Goal: Task Accomplishment & Management: Manage account settings

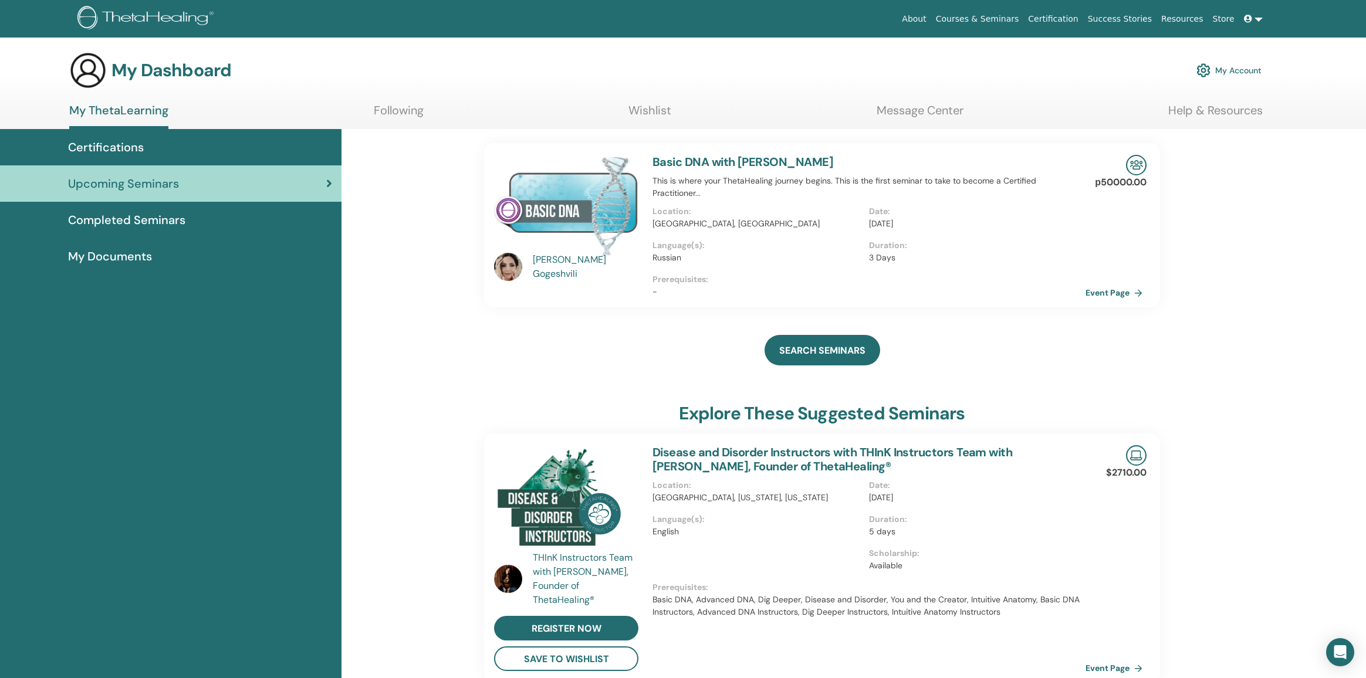
click at [1250, 13] on link at bounding box center [1254, 19] width 28 height 22
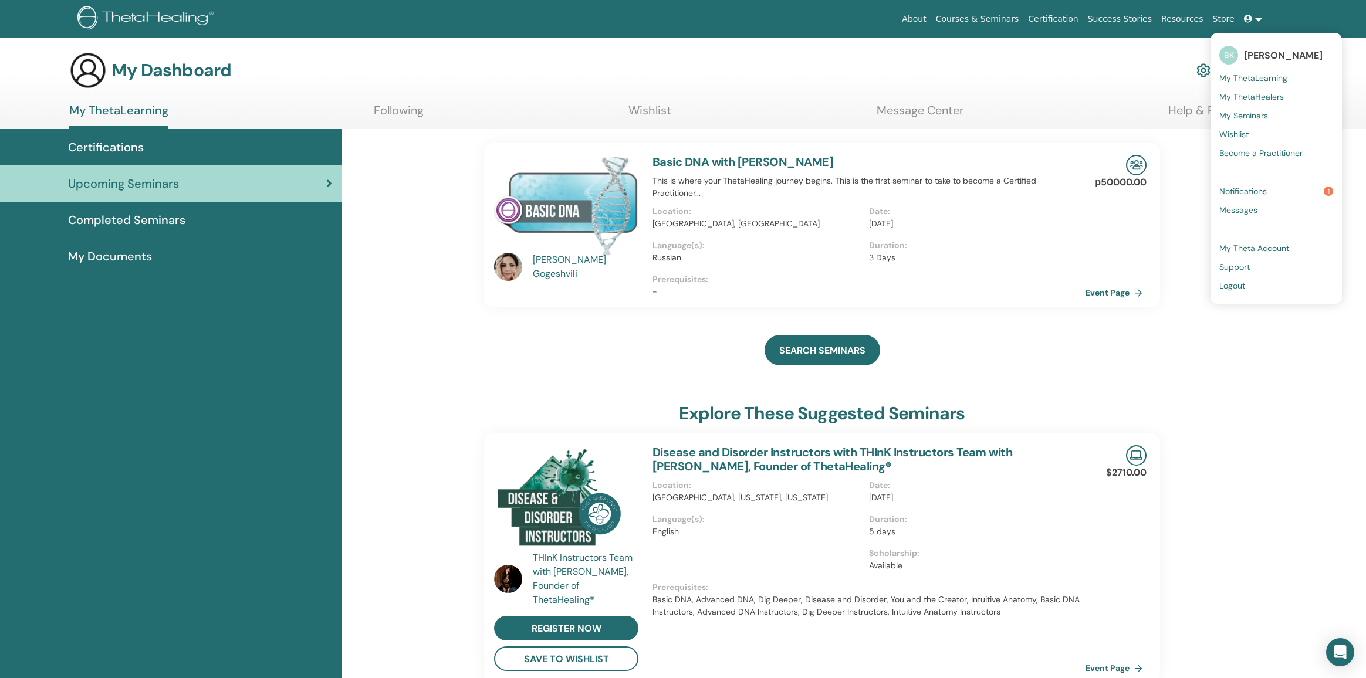
click at [1275, 50] on span "[PERSON_NAME]" at bounding box center [1283, 55] width 79 height 12
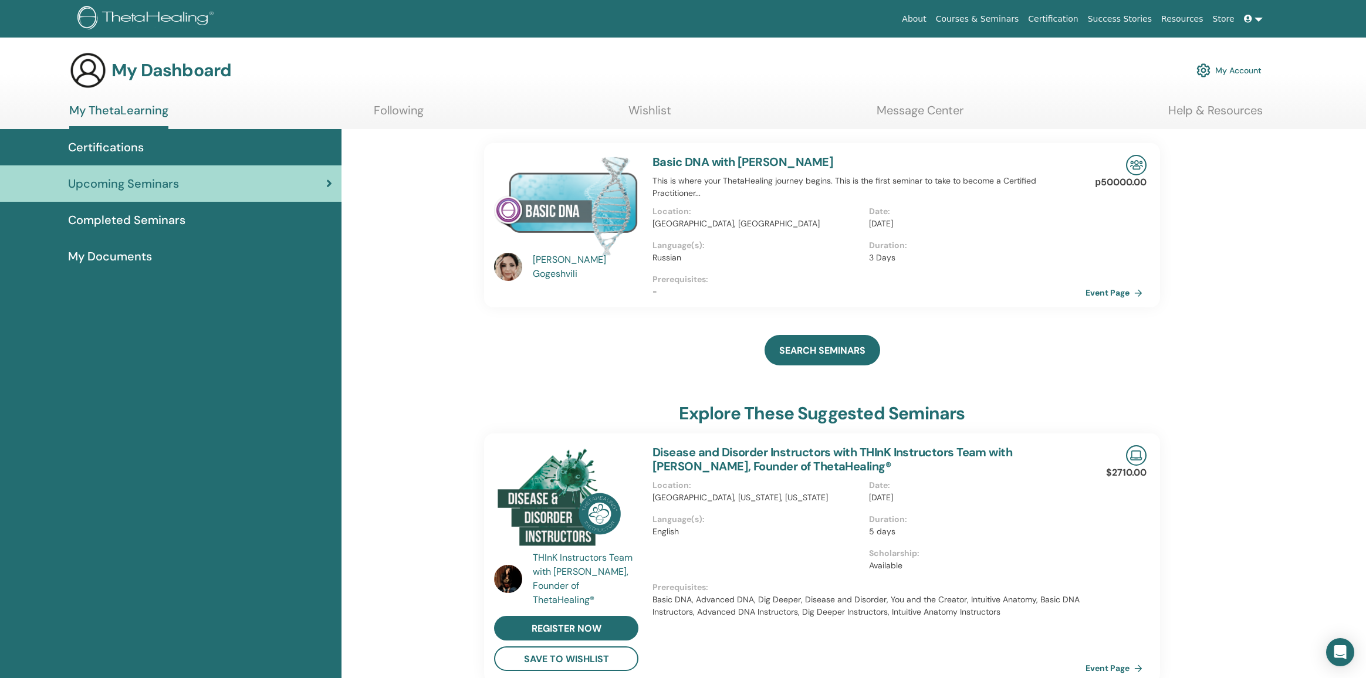
click at [1252, 18] on icon at bounding box center [1248, 19] width 8 height 8
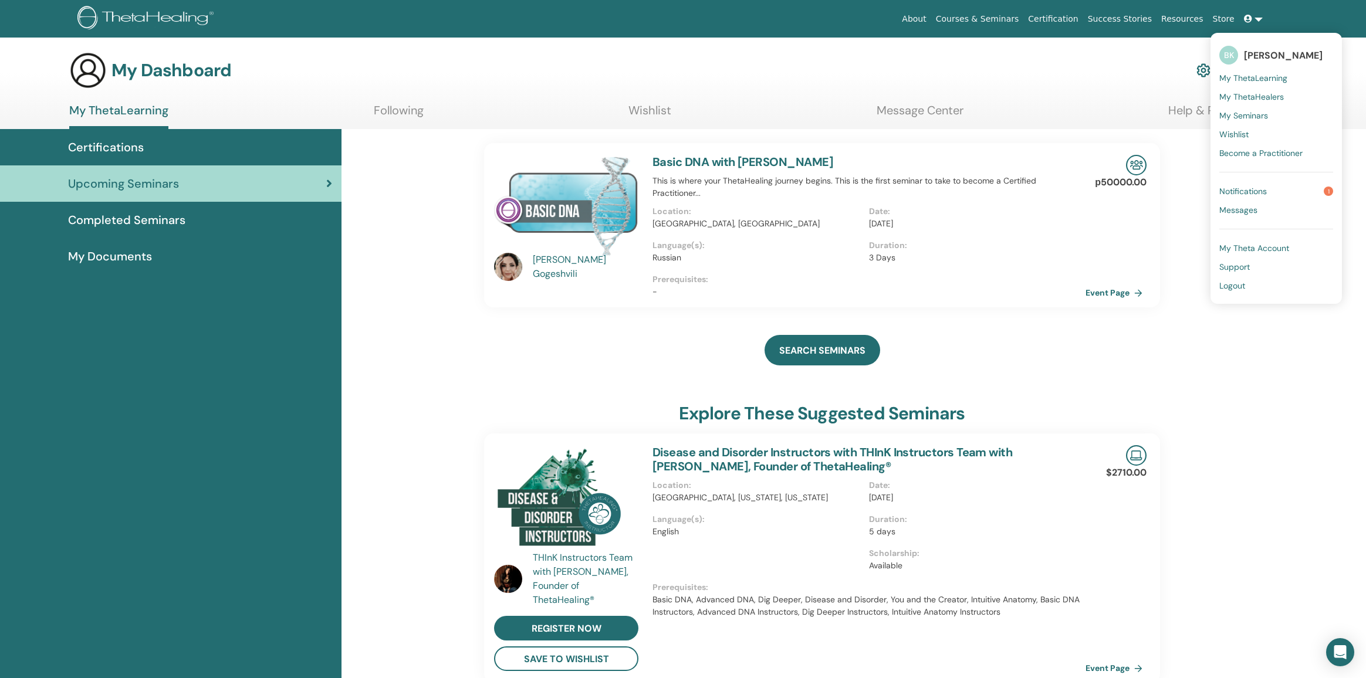
click at [1272, 190] on link "Notifications 1" at bounding box center [1277, 191] width 114 height 19
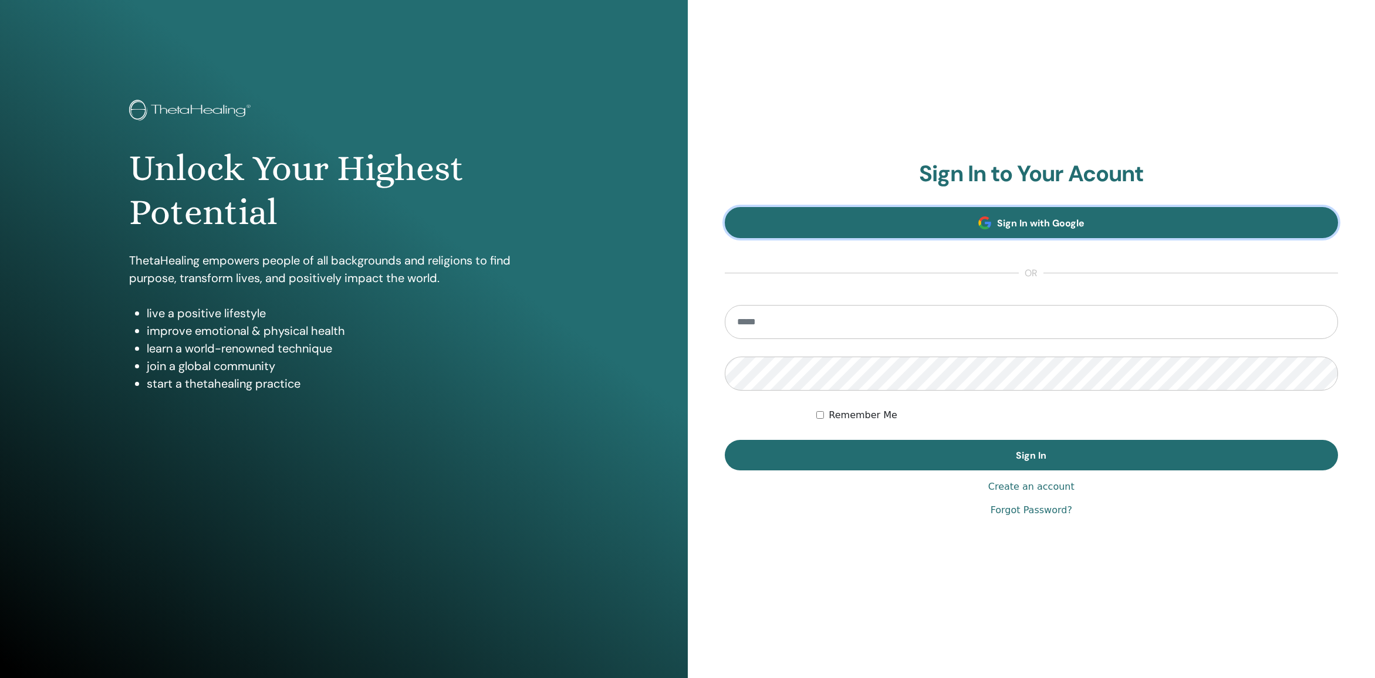
click at [1069, 218] on span "Sign In with Google" at bounding box center [1040, 223] width 87 height 12
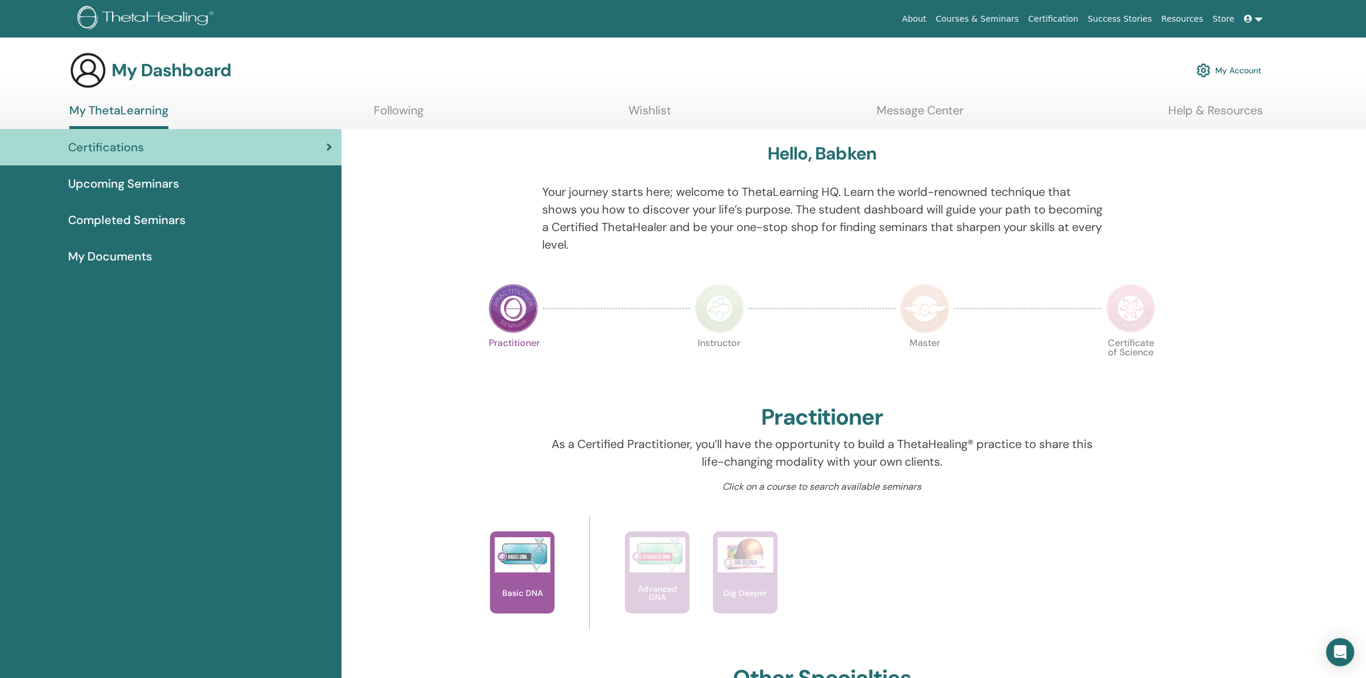
click at [1258, 15] on link at bounding box center [1254, 19] width 28 height 22
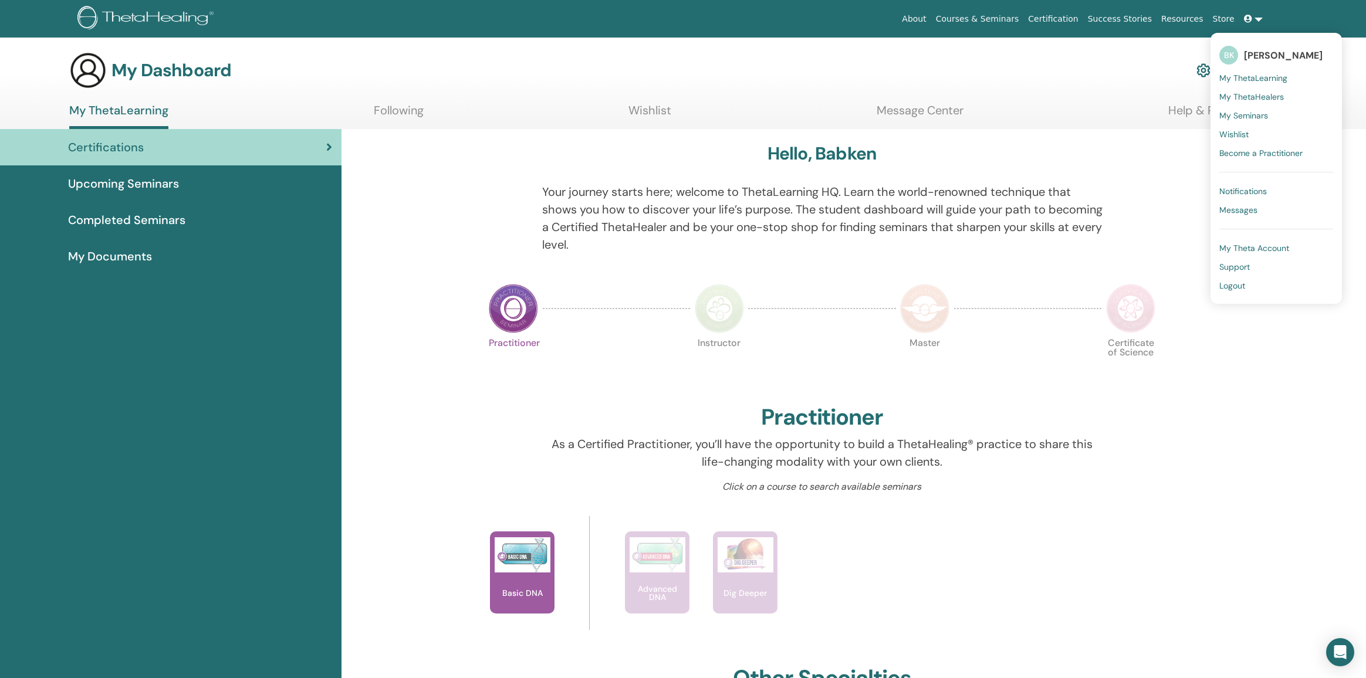
click at [1269, 52] on span "[PERSON_NAME]" at bounding box center [1283, 55] width 79 height 12
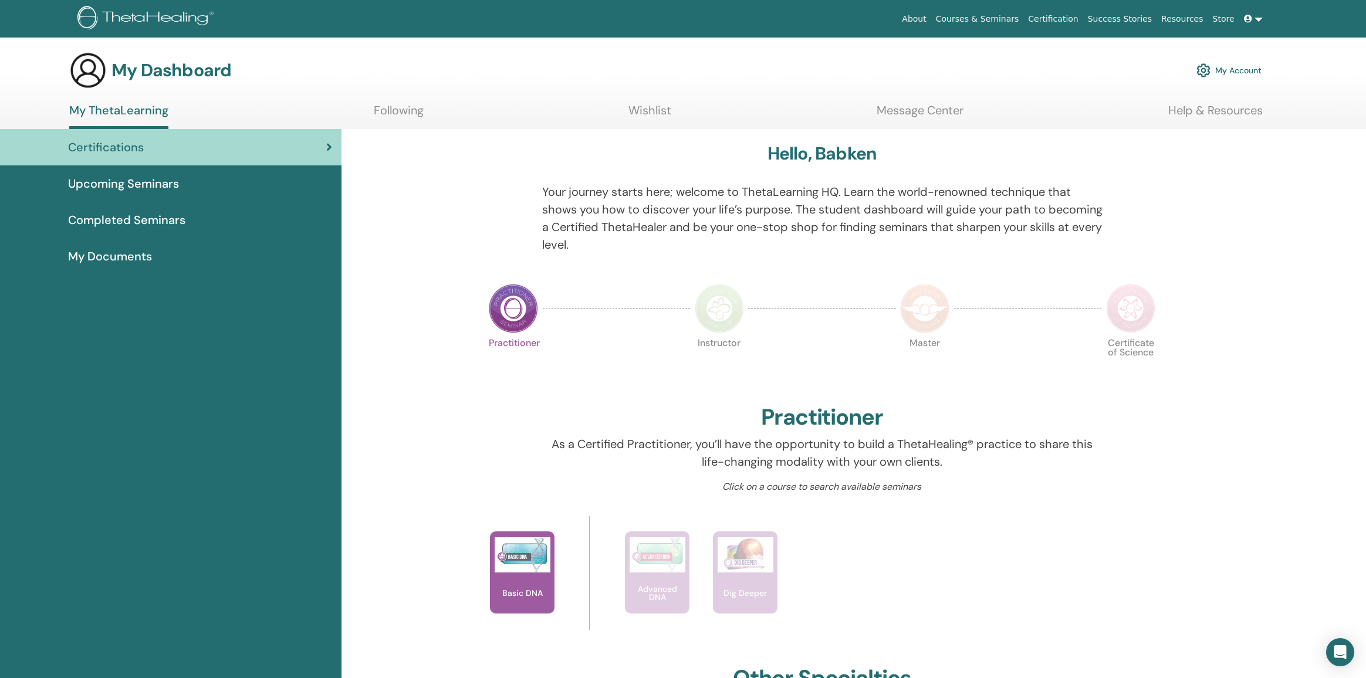
click at [136, 256] on span "My Documents" at bounding box center [110, 257] width 84 height 18
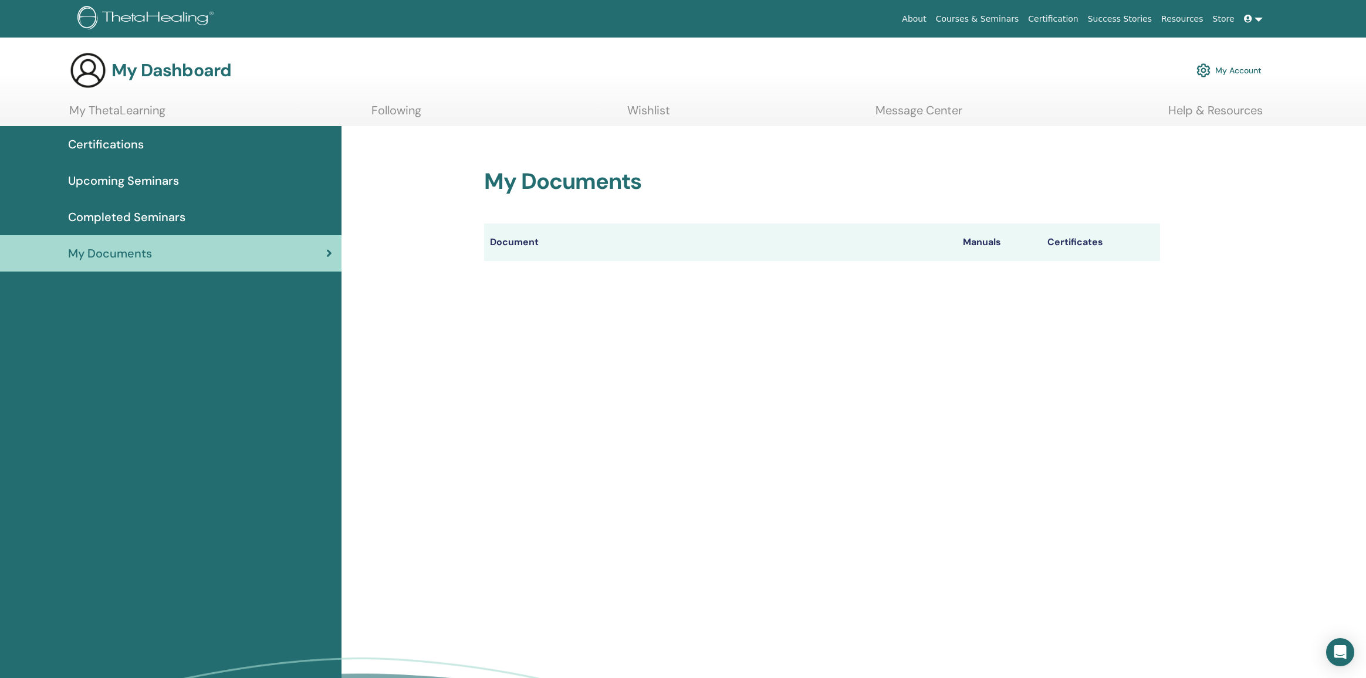
click at [166, 221] on span "Completed Seminars" at bounding box center [126, 217] width 117 height 18
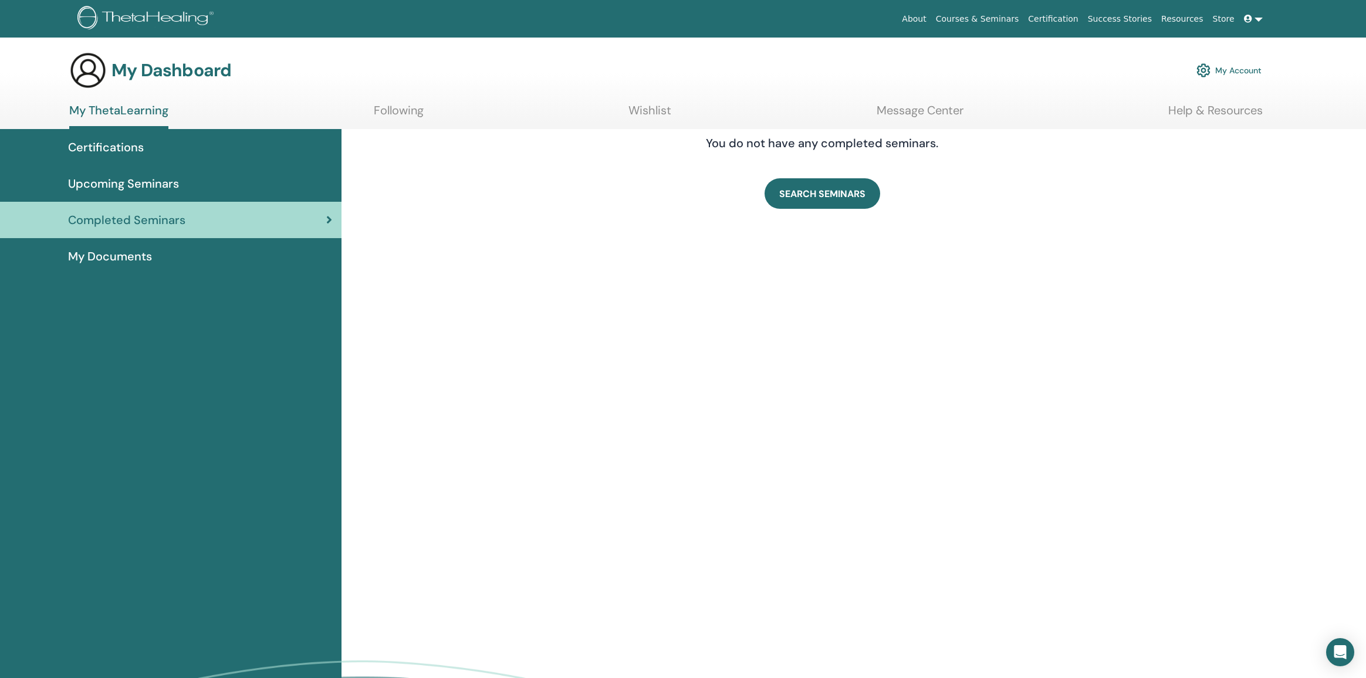
click at [120, 183] on span "Upcoming Seminars" at bounding box center [123, 184] width 111 height 18
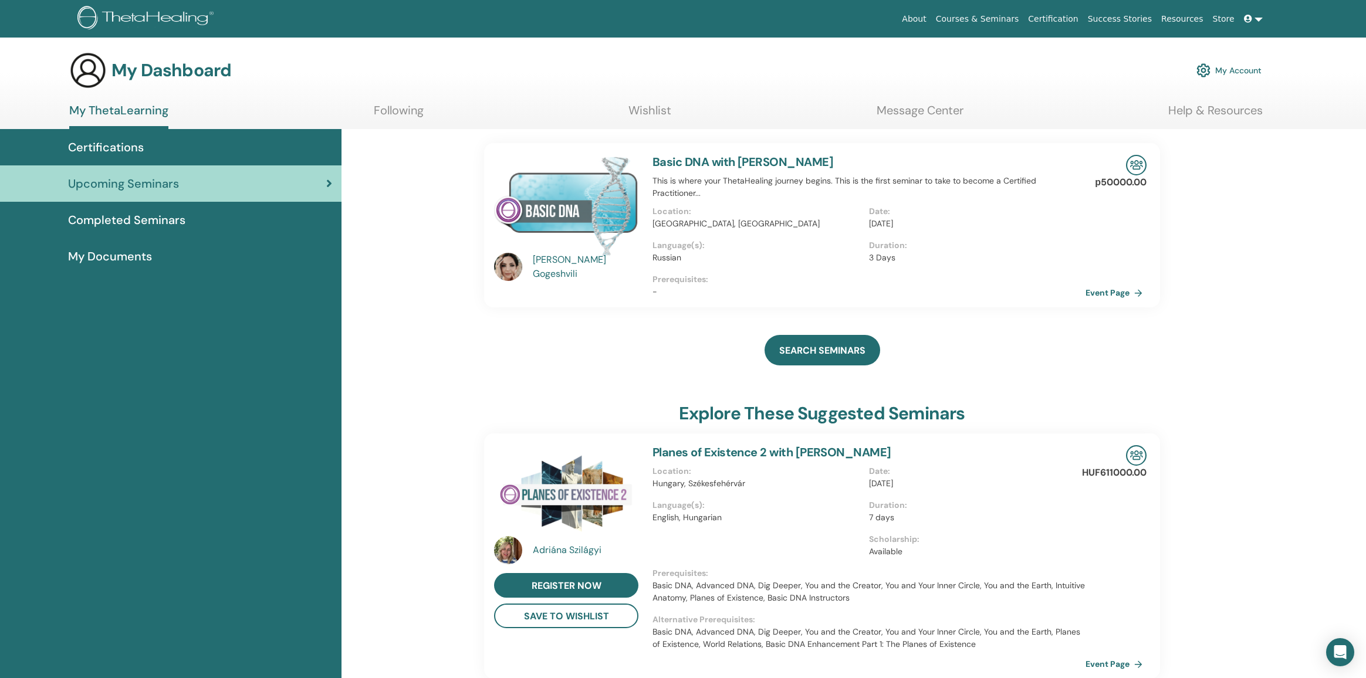
click at [165, 114] on link "My ThetaLearning" at bounding box center [118, 116] width 99 height 26
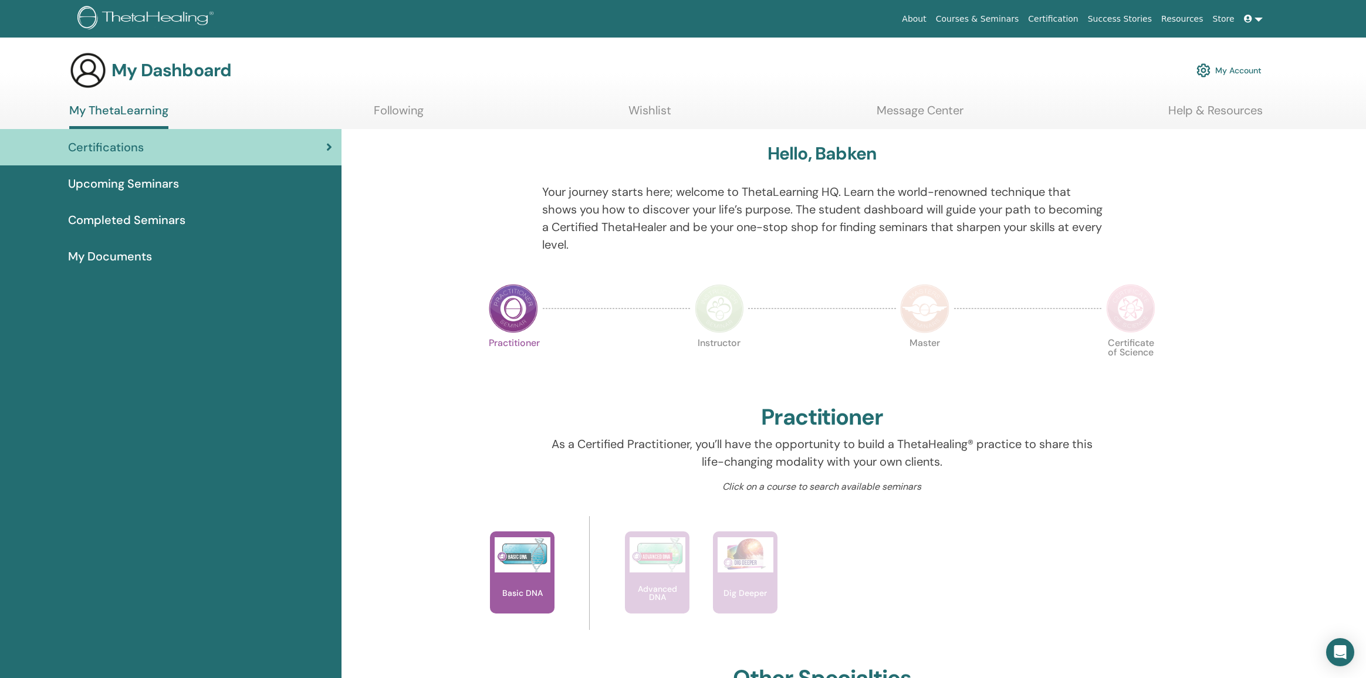
drag, startPoint x: 1309, startPoint y: 0, endPoint x: 1044, endPoint y: 102, distance: 284.3
click at [1044, 102] on section "My Dashboard My Account My ThetaLearning Following Wishlist Message Center Help…" at bounding box center [683, 90] width 1366 height 77
click at [1251, 21] on icon at bounding box center [1248, 19] width 8 height 8
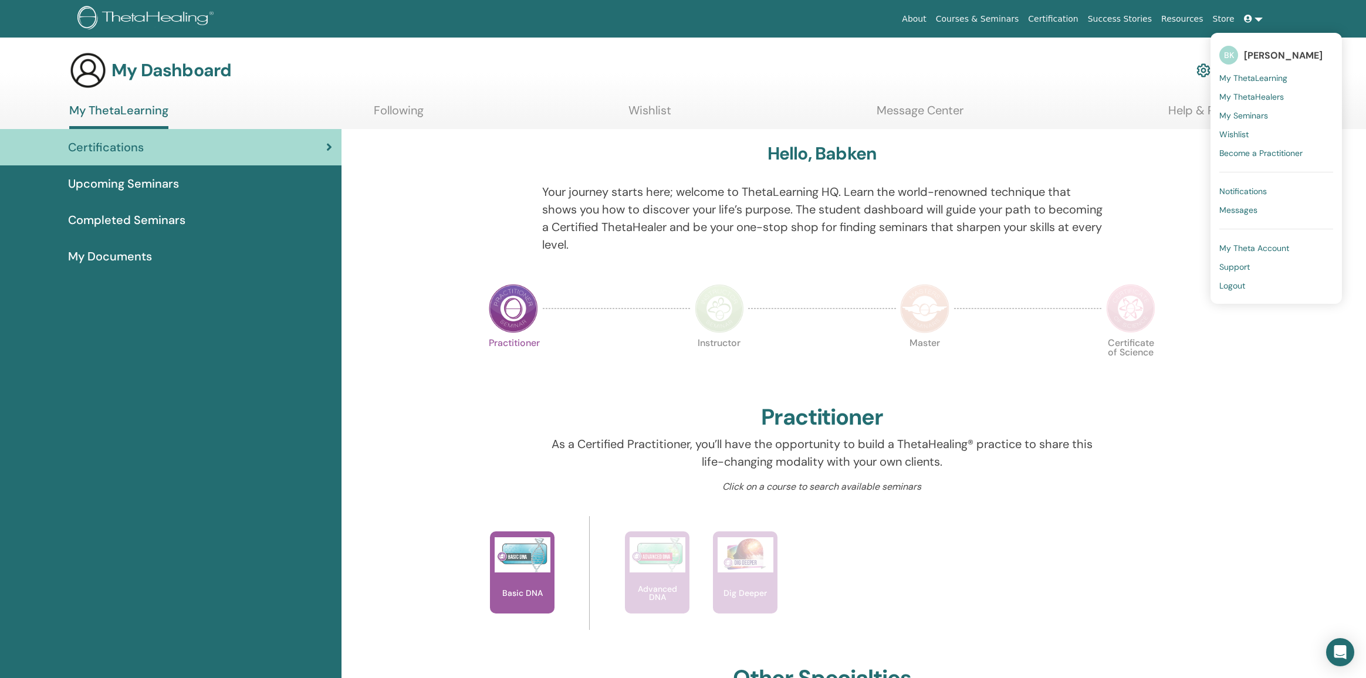
click at [1269, 246] on span "My Theta Account" at bounding box center [1255, 248] width 70 height 11
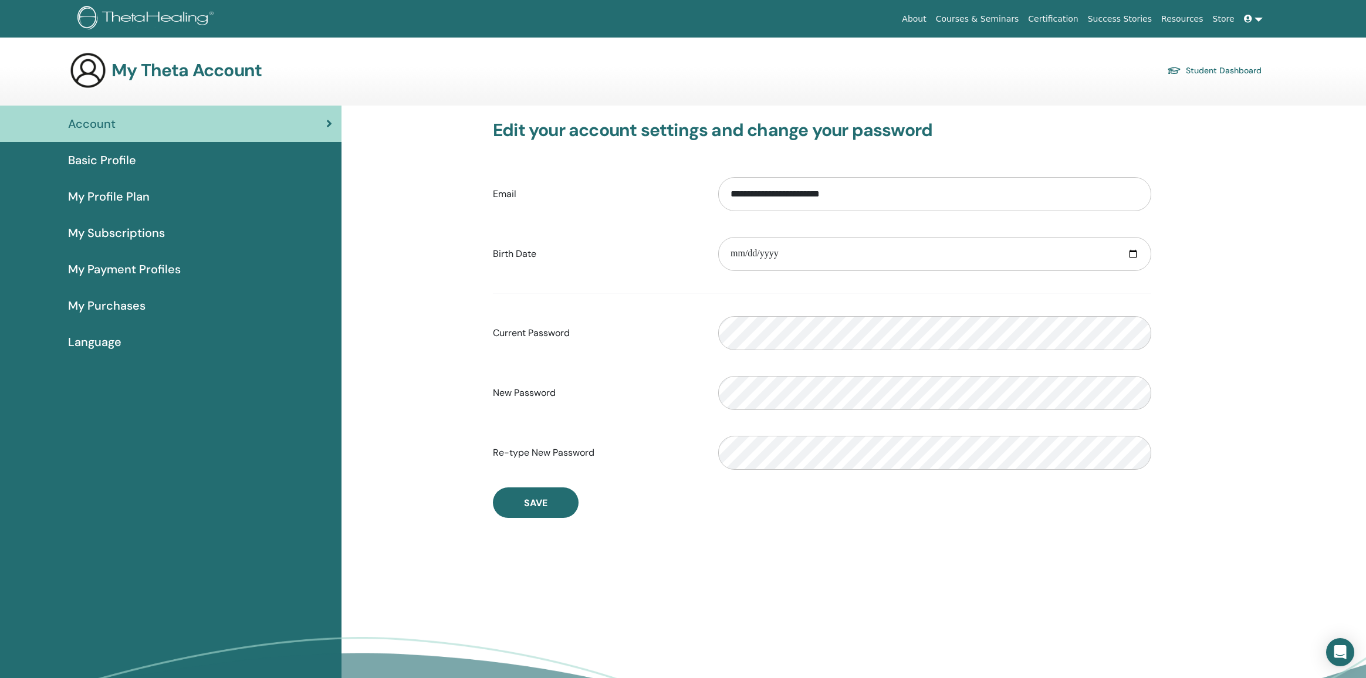
click at [166, 166] on div "Basic Profile" at bounding box center [170, 160] width 323 height 18
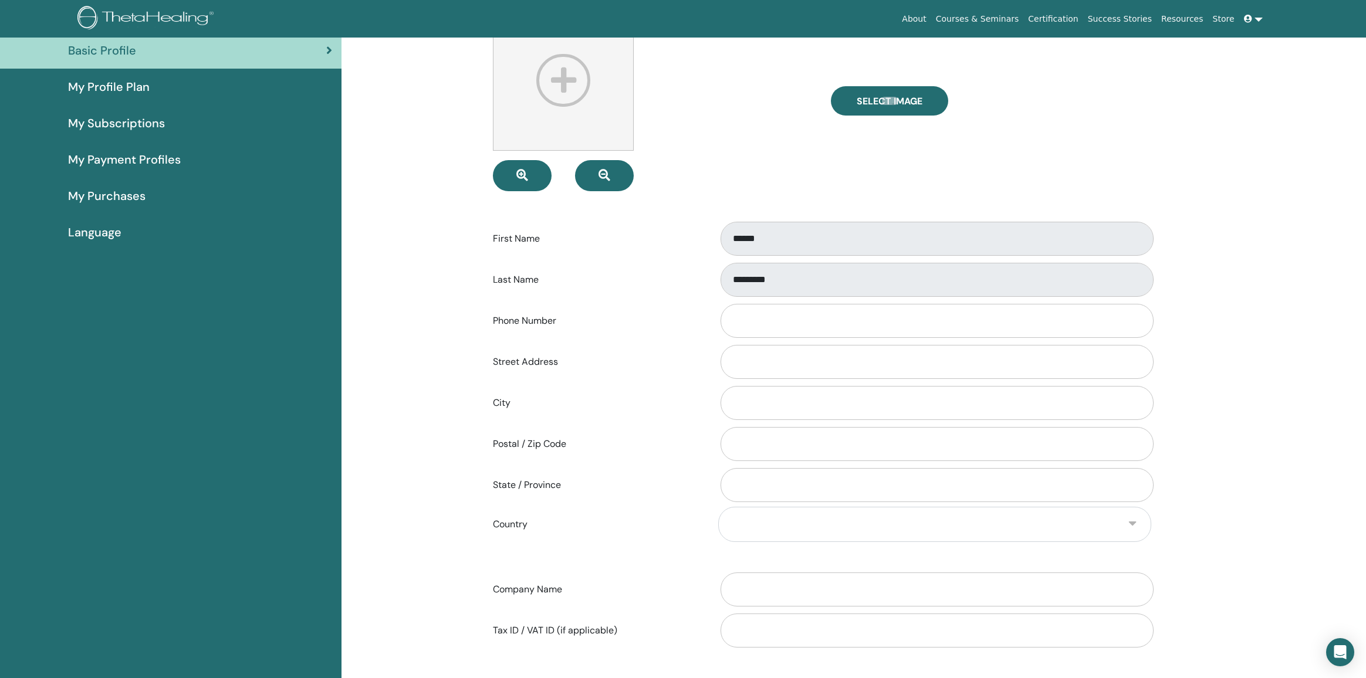
scroll to position [59, 0]
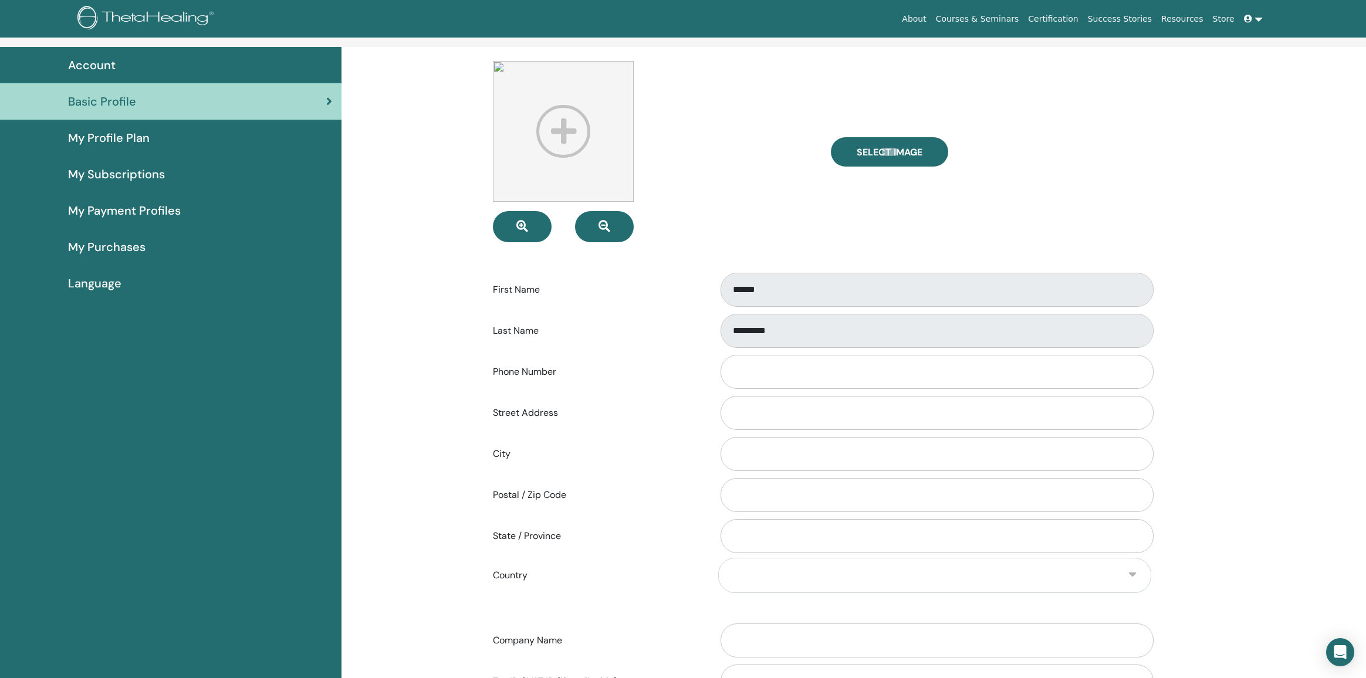
click at [158, 135] on div "My Profile Plan" at bounding box center [170, 138] width 323 height 18
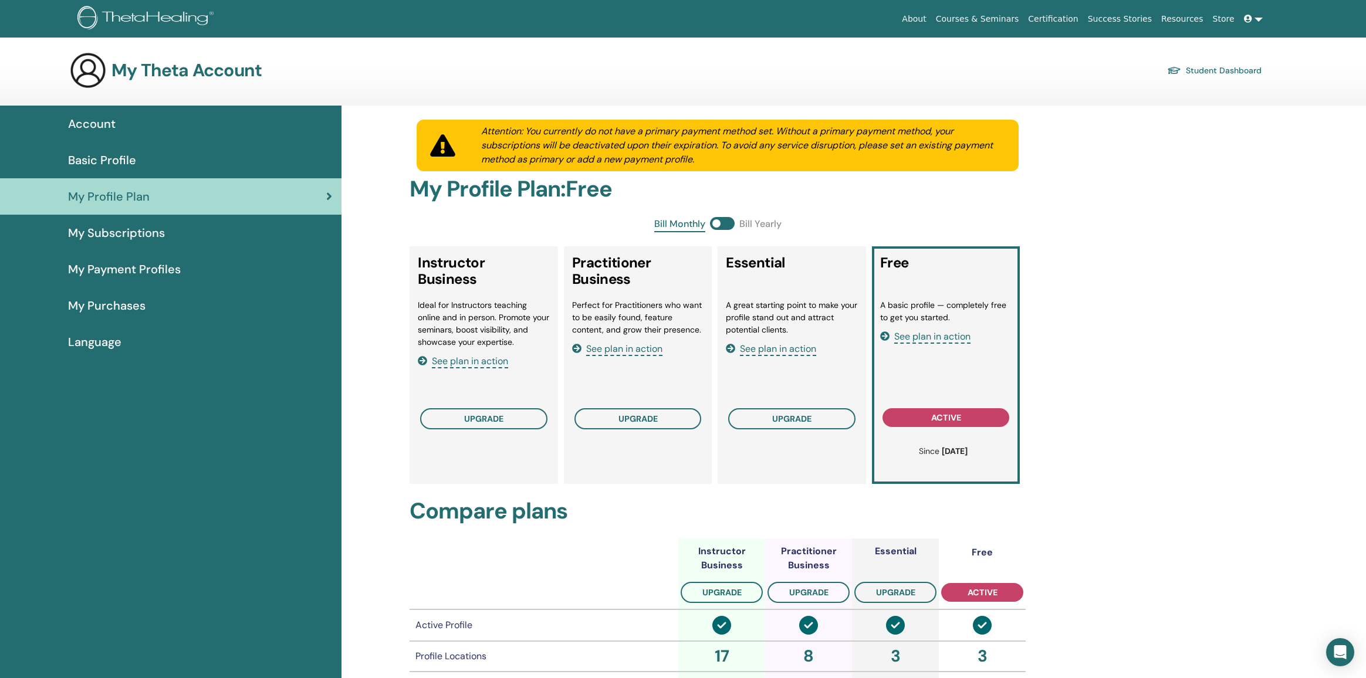
click at [157, 226] on span "My Subscriptions" at bounding box center [116, 233] width 97 height 18
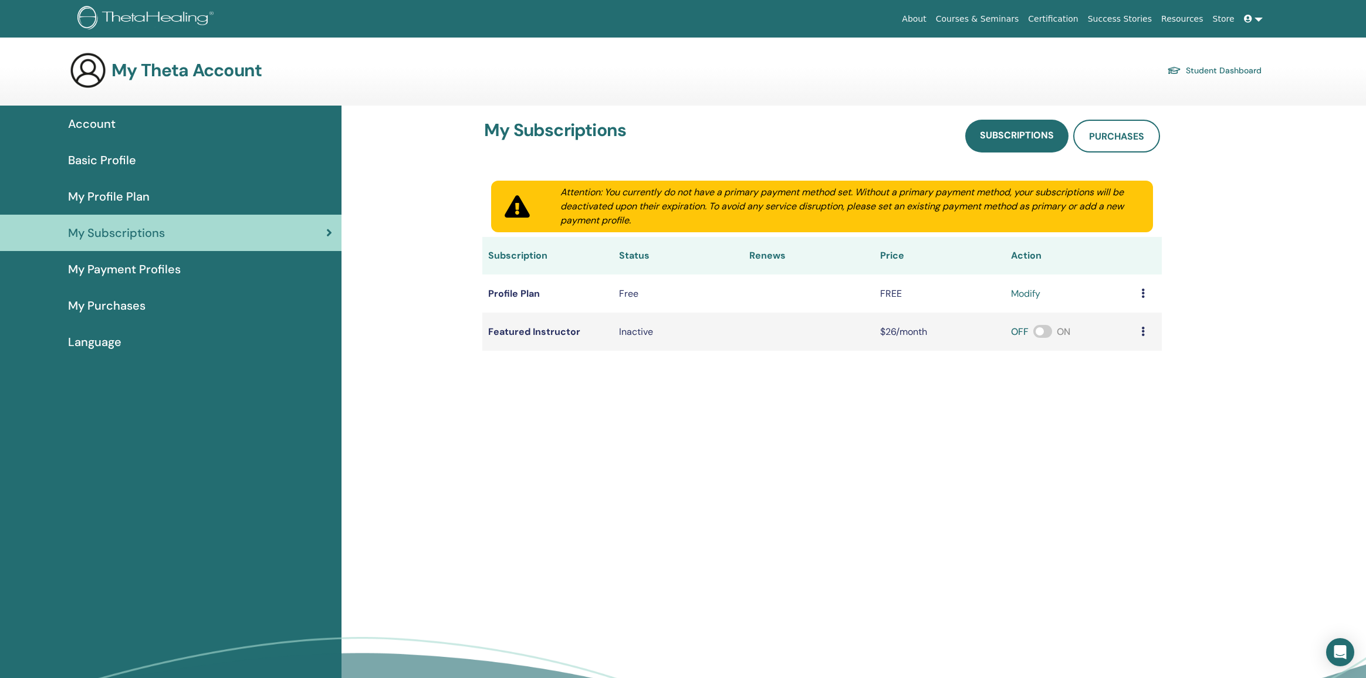
click at [188, 258] on link "My Payment Profiles" at bounding box center [171, 269] width 342 height 36
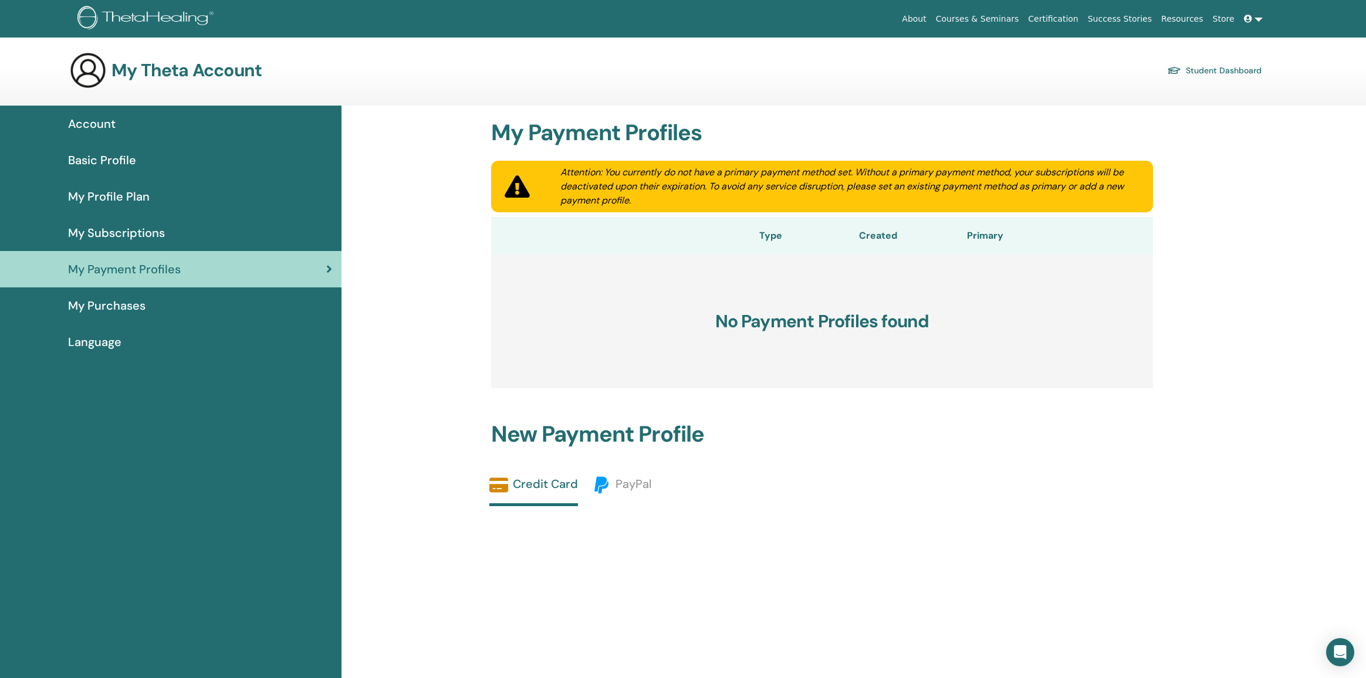
click at [147, 303] on div "My Purchases" at bounding box center [170, 306] width 323 height 18
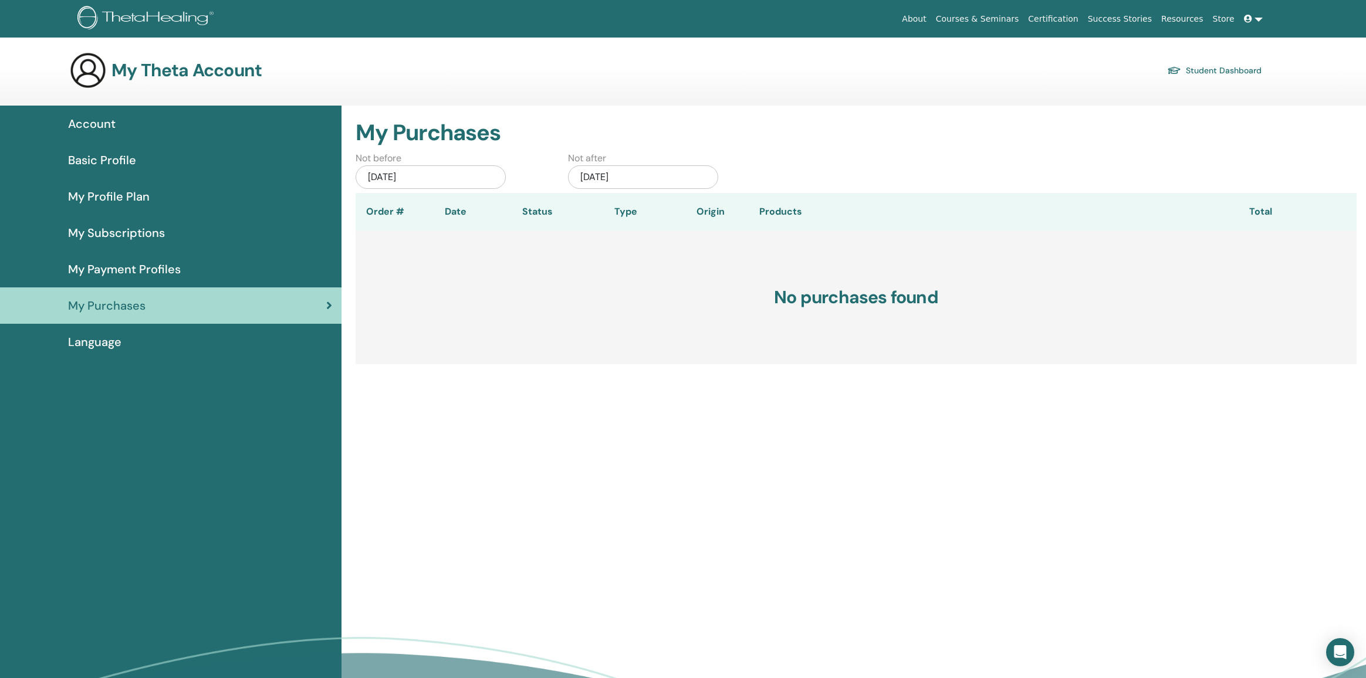
click at [119, 340] on span "Language" at bounding box center [94, 342] width 53 height 18
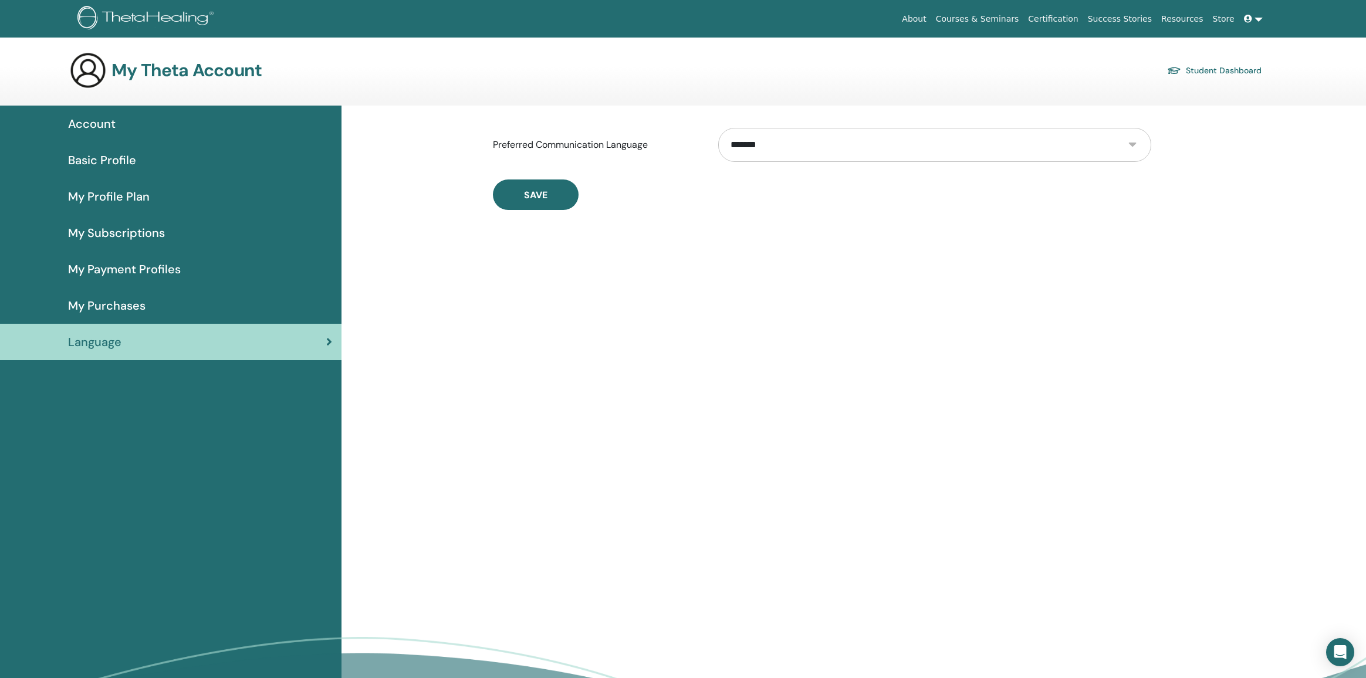
click at [792, 146] on select "**********" at bounding box center [934, 145] width 433 height 34
select select "***"
click at [718, 128] on select "**********" at bounding box center [934, 145] width 433 height 34
click at [546, 205] on button "Save" at bounding box center [536, 195] width 86 height 31
click at [105, 119] on span "Аккаунт" at bounding box center [89, 124] width 42 height 18
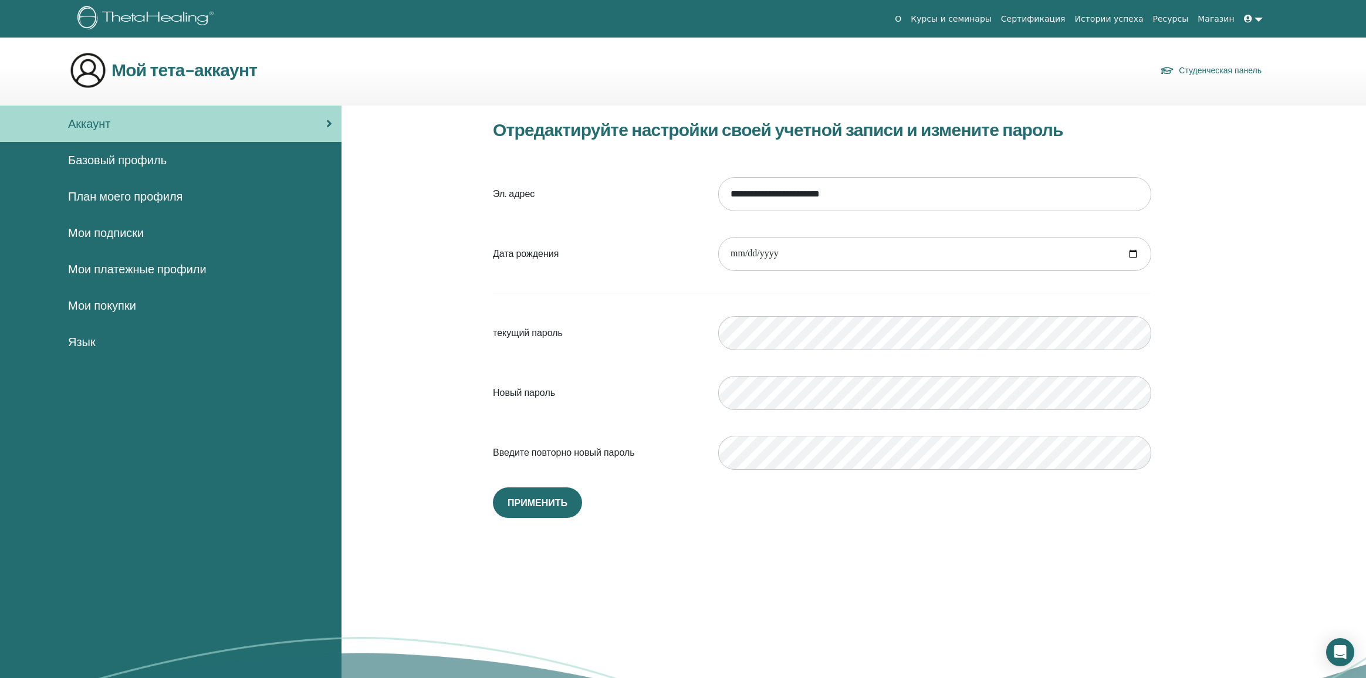
click at [173, 160] on div "Базовый профиль" at bounding box center [170, 160] width 323 height 18
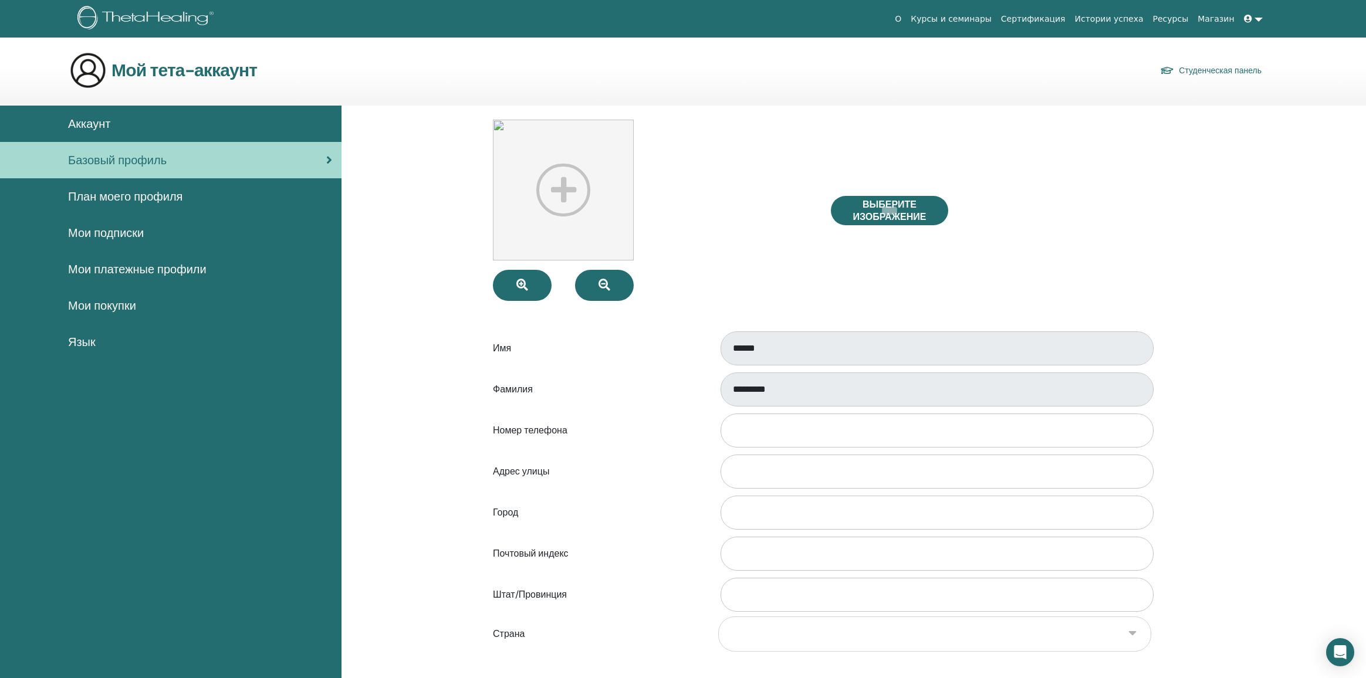
click at [221, 198] on div "План моего профиля" at bounding box center [170, 197] width 323 height 18
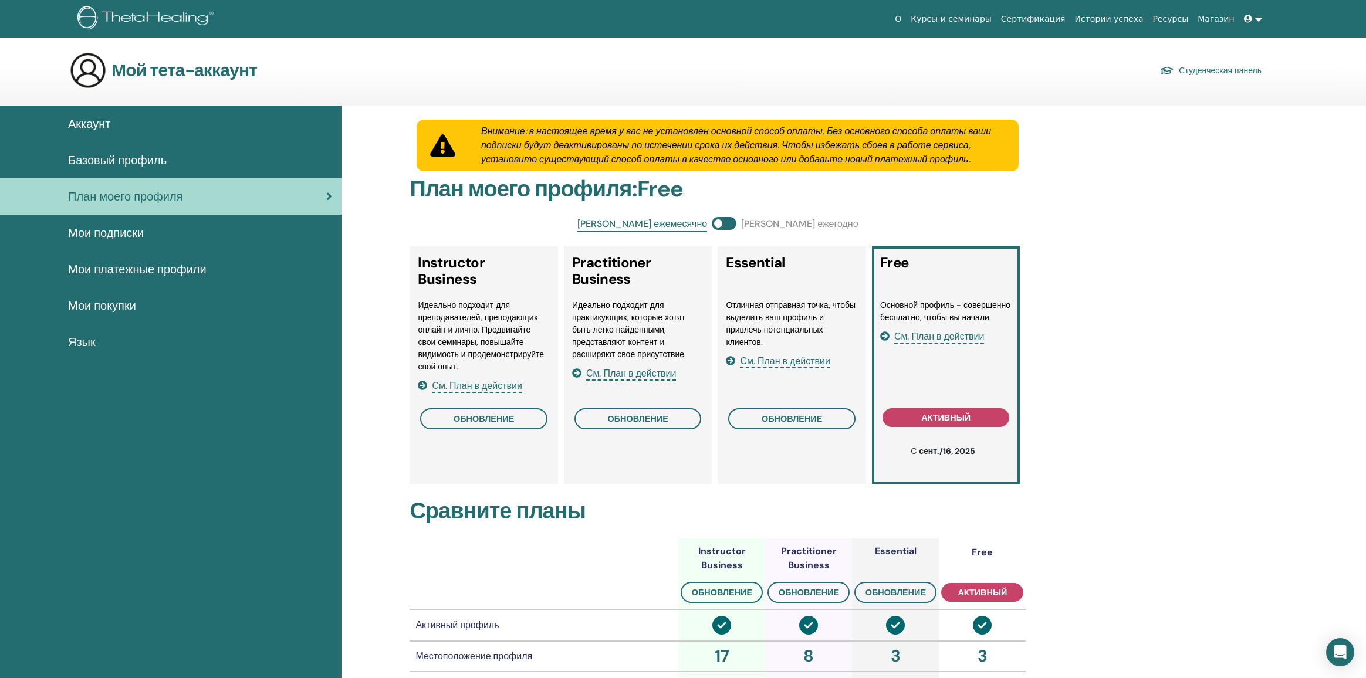
click at [147, 160] on span "Базовый профиль" at bounding box center [117, 160] width 99 height 18
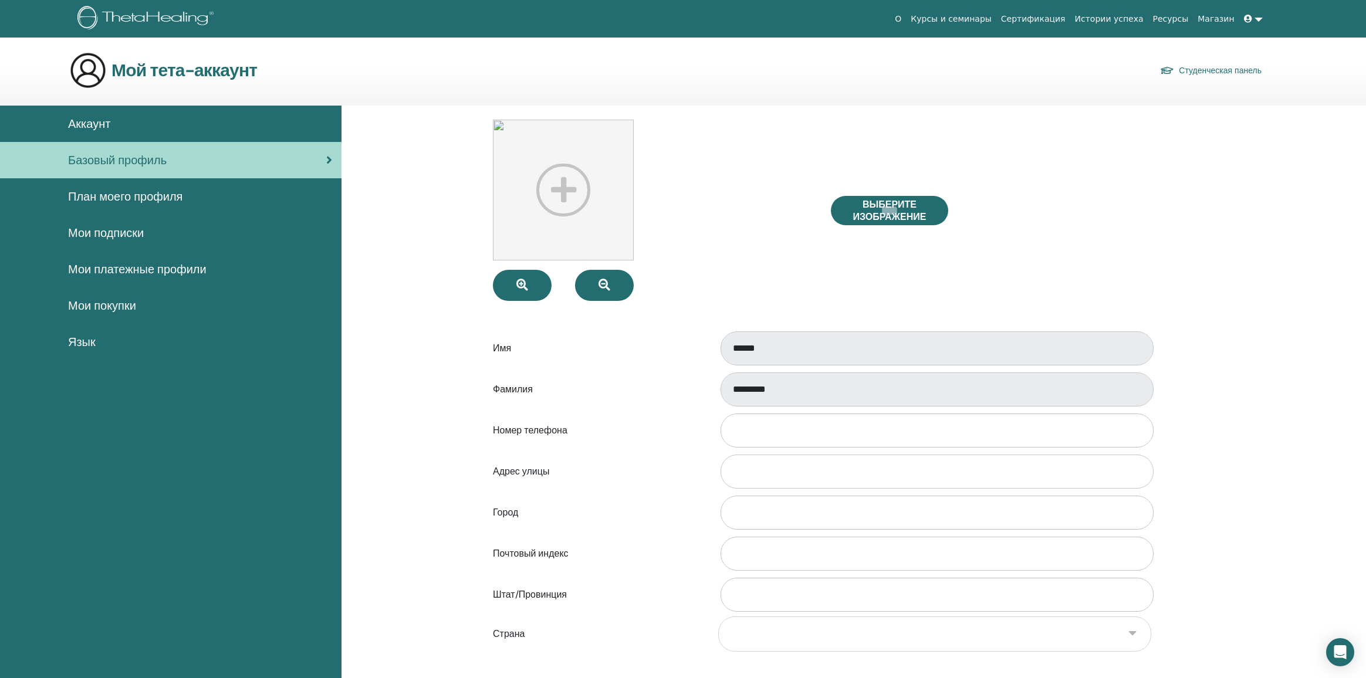
click at [175, 130] on div "Аккаунт" at bounding box center [170, 124] width 323 height 18
